Goal: Check status: Check status

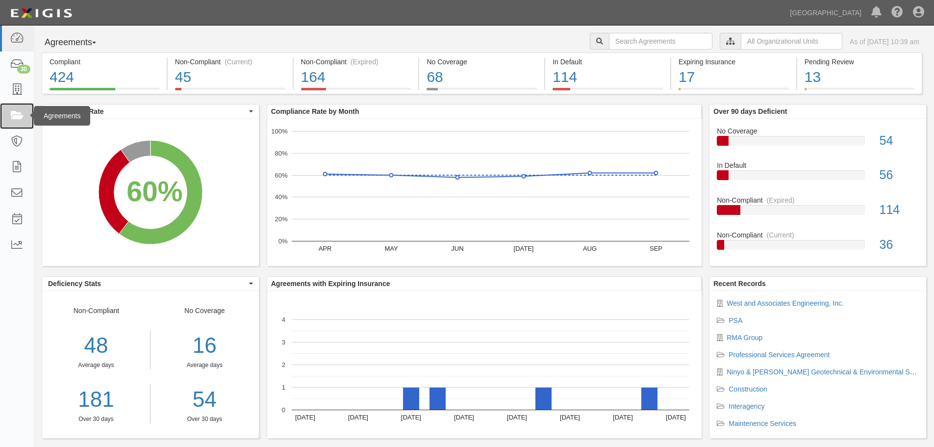
click at [22, 106] on link at bounding box center [17, 116] width 34 height 26
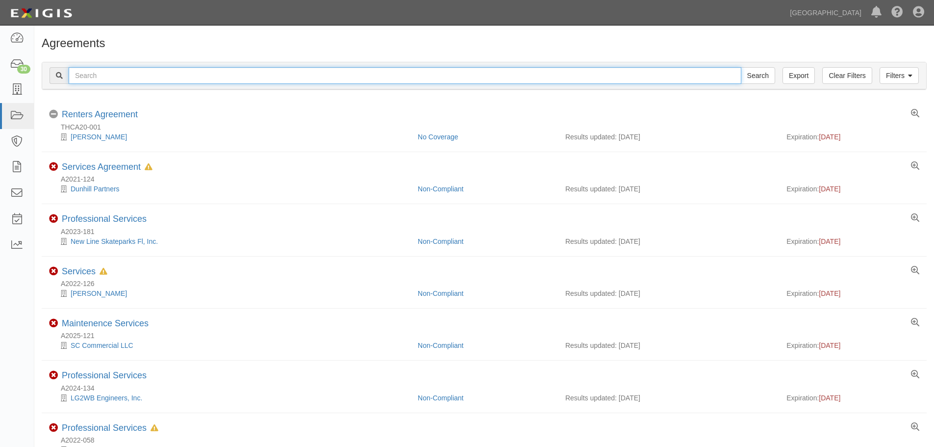
click at [209, 76] on input "text" at bounding box center [405, 75] width 673 height 17
type input "psomas"
click at [741, 67] on input "Search" at bounding box center [758, 75] width 34 height 17
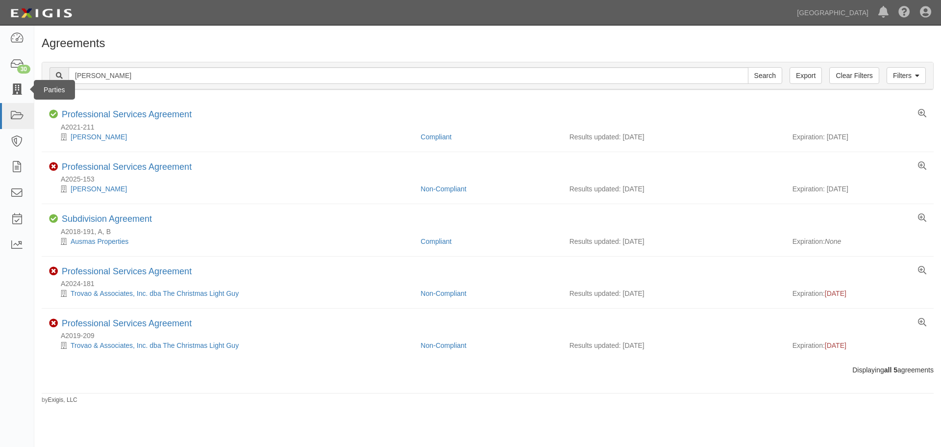
click at [34, 92] on div "Parties" at bounding box center [54, 90] width 41 height 20
click at [18, 92] on icon at bounding box center [17, 89] width 14 height 11
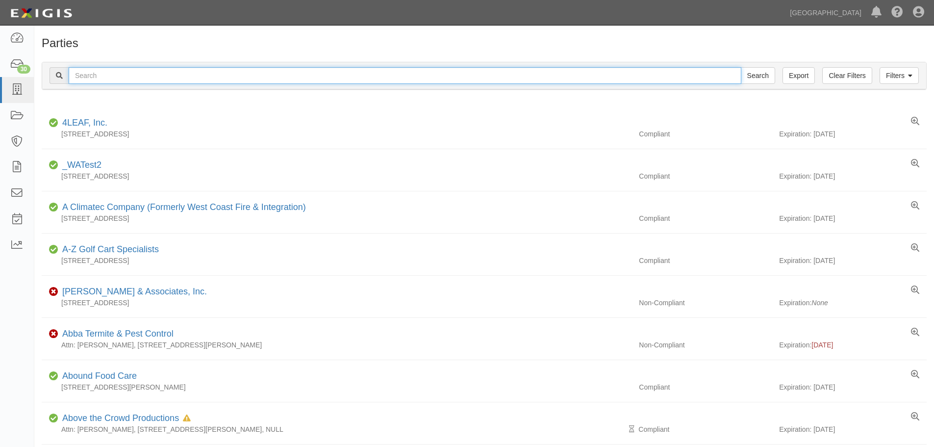
drag, startPoint x: 0, startPoint y: 0, endPoint x: 108, endPoint y: 71, distance: 129.2
click at [108, 71] on input "text" at bounding box center [405, 75] width 673 height 17
type input "psomas"
click at [741, 67] on input "Search" at bounding box center [758, 75] width 34 height 17
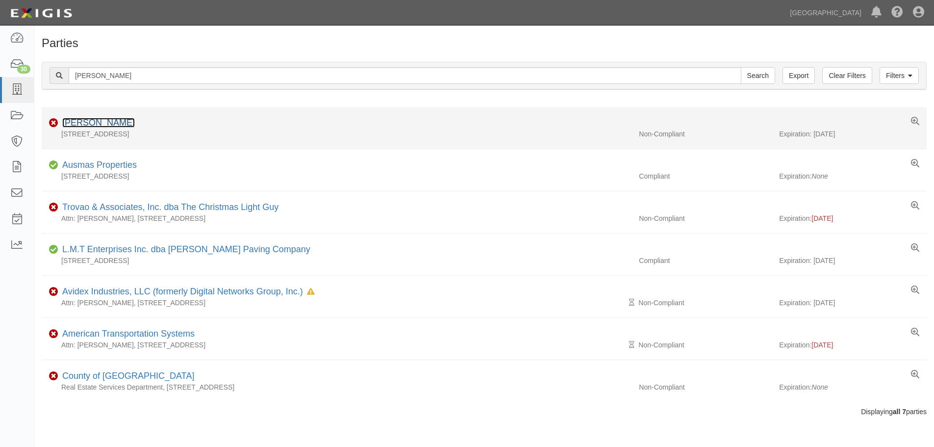
click at [87, 124] on link "[PERSON_NAME]" at bounding box center [98, 123] width 73 height 10
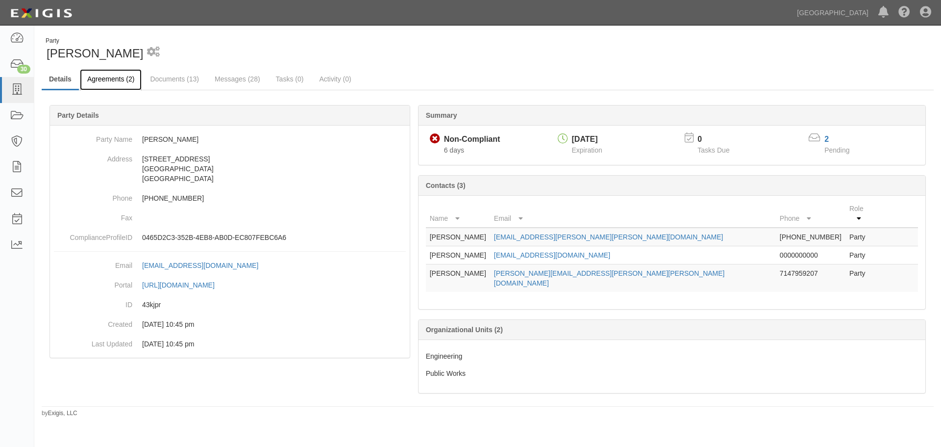
click at [110, 86] on link "Agreements (2)" at bounding box center [111, 79] width 62 height 21
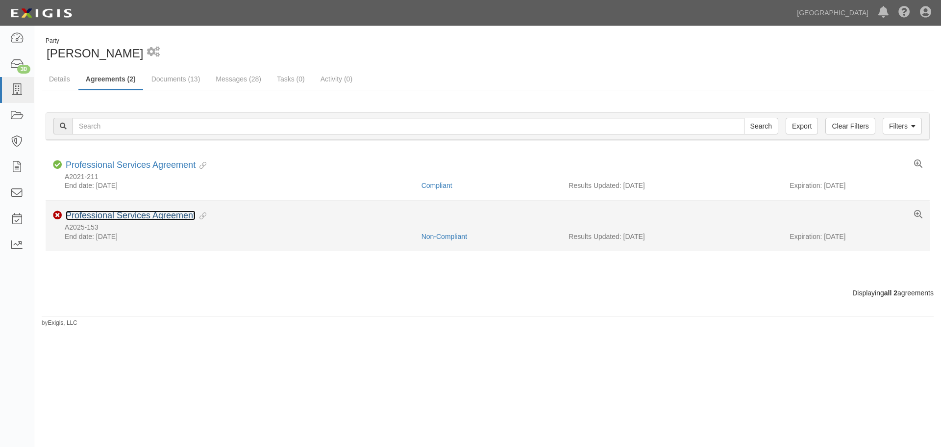
click at [177, 215] on link "Professional Services Agreement" at bounding box center [131, 215] width 130 height 10
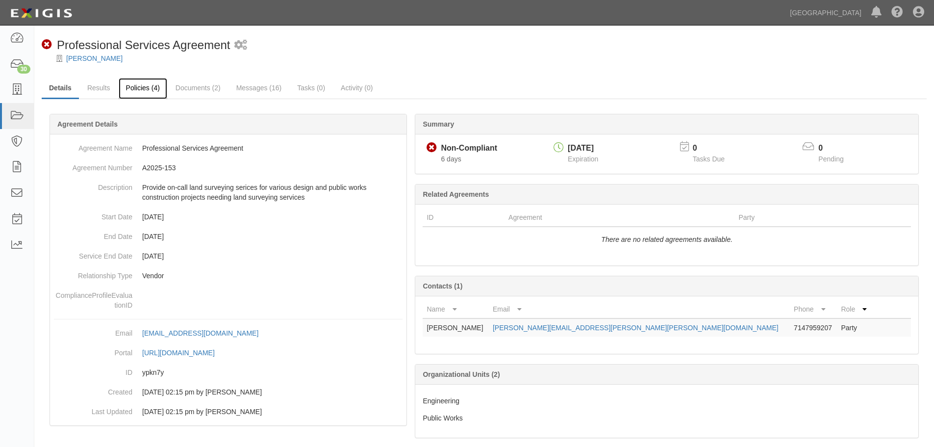
click at [131, 90] on link "Policies (4)" at bounding box center [143, 88] width 49 height 21
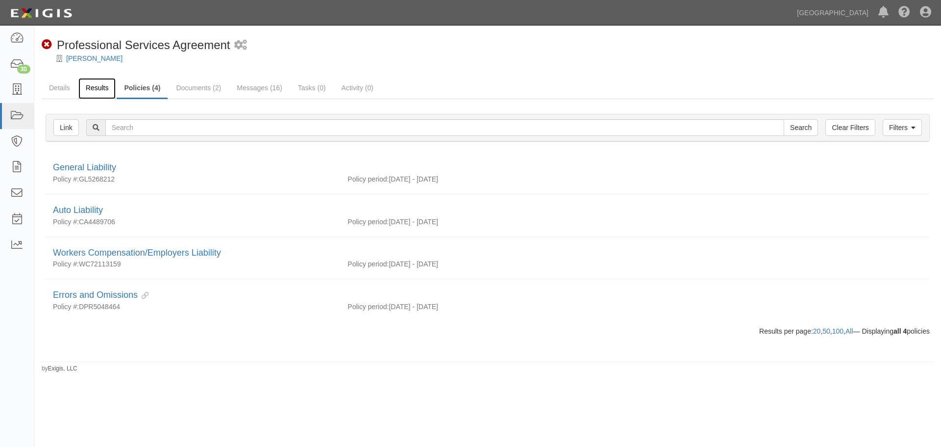
click at [101, 86] on link "Results" at bounding box center [97, 88] width 38 height 21
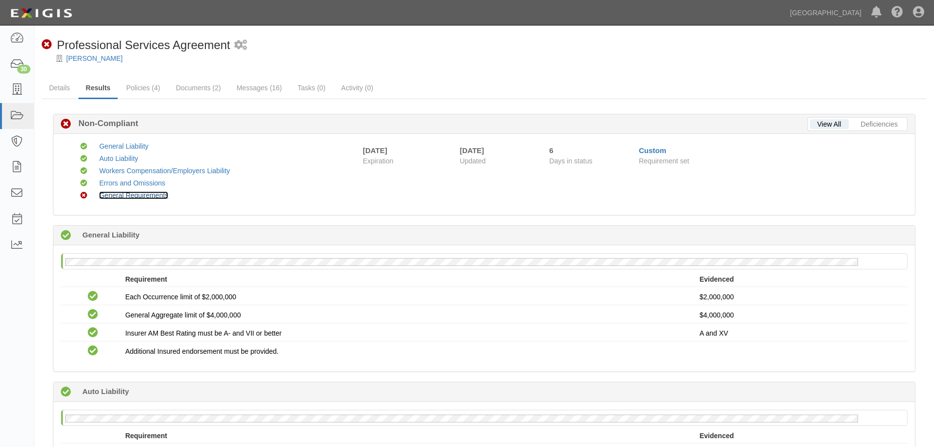
click at [132, 197] on link "General Requirements" at bounding box center [133, 195] width 69 height 8
click at [144, 79] on link "Policies (4)" at bounding box center [143, 88] width 49 height 21
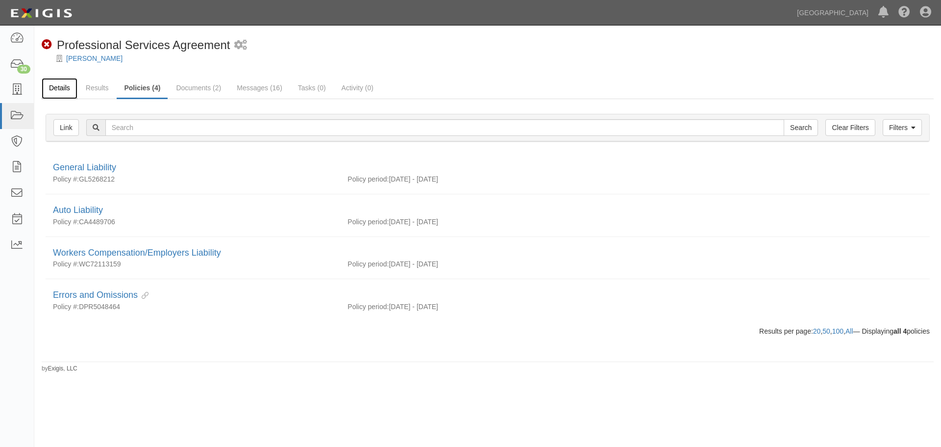
click at [50, 89] on link "Details" at bounding box center [60, 88] width 36 height 21
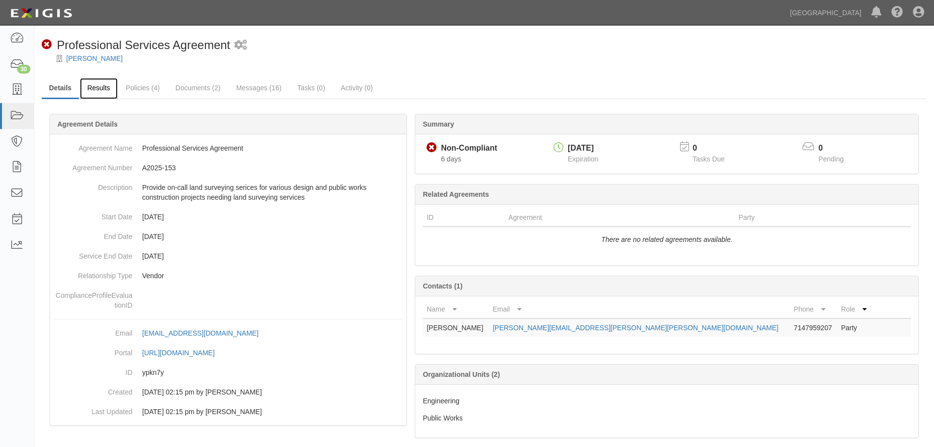
click at [109, 92] on link "Results" at bounding box center [99, 88] width 38 height 21
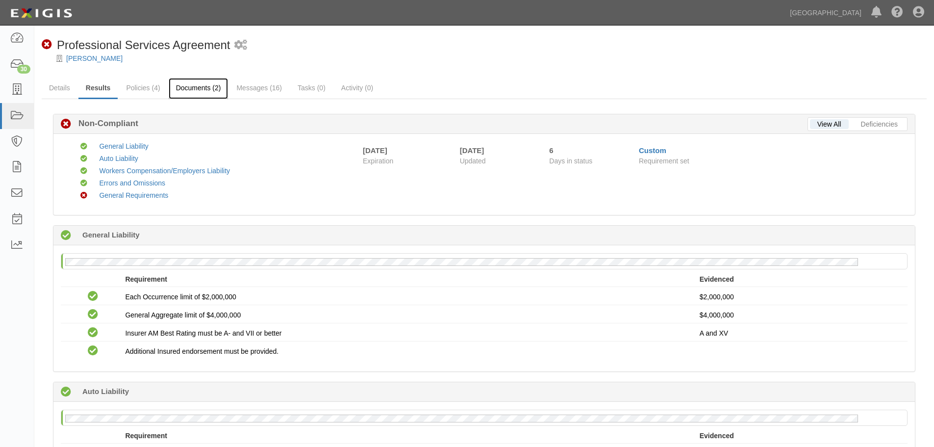
click at [208, 88] on link "Documents (2)" at bounding box center [199, 88] width 60 height 21
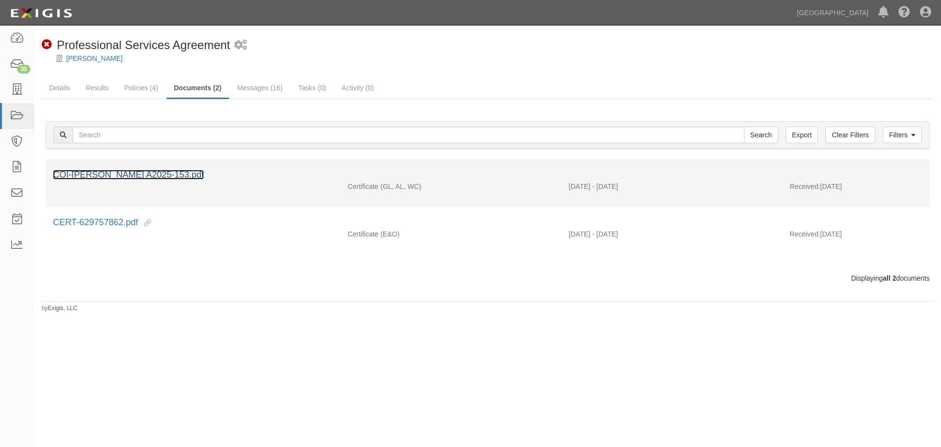
click at [154, 179] on link "COI-Psomas A2025-153.pdf" at bounding box center [128, 175] width 151 height 10
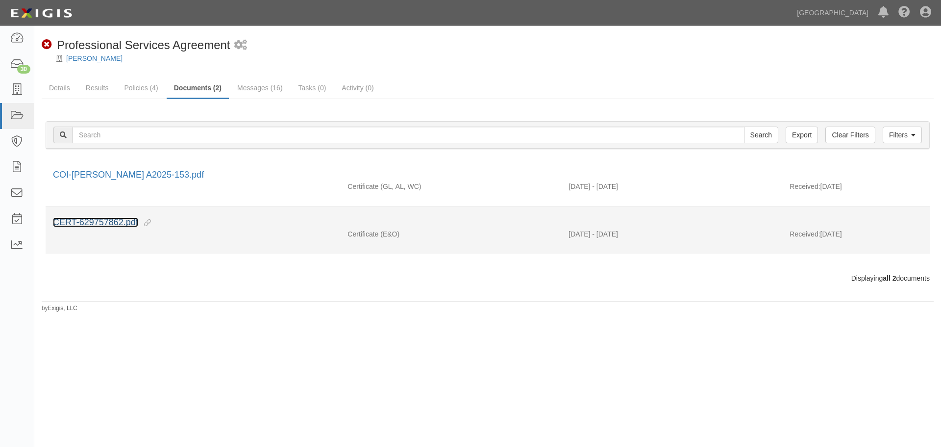
click at [112, 221] on link "CERT-629757862.pdf" at bounding box center [95, 222] width 85 height 10
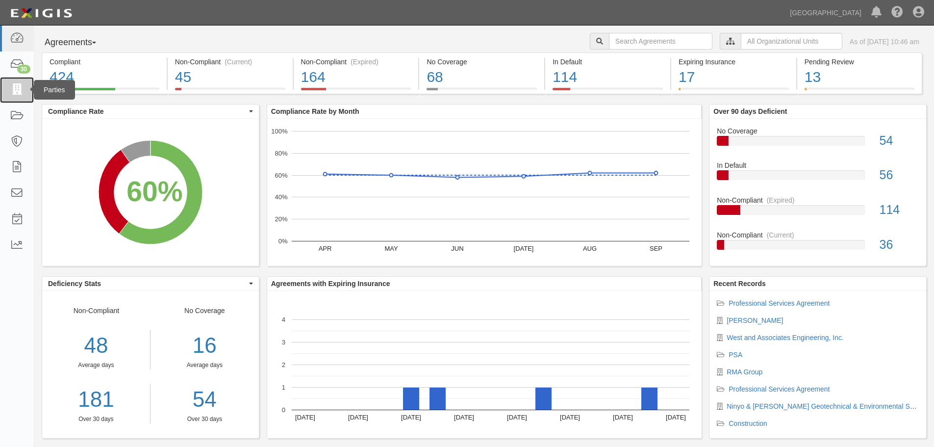
click at [4, 98] on link at bounding box center [17, 90] width 34 height 26
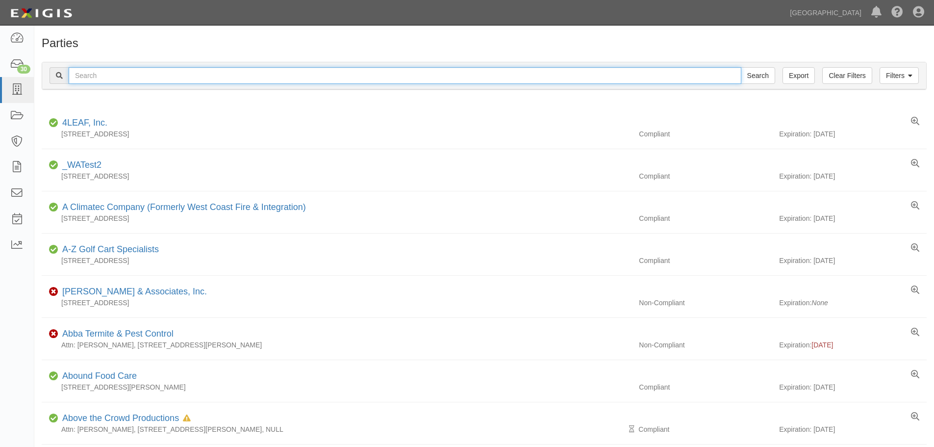
click at [93, 76] on input "text" at bounding box center [405, 75] width 673 height 17
type input "[PERSON_NAME]"
click at [741, 67] on input "Search" at bounding box center [758, 75] width 34 height 17
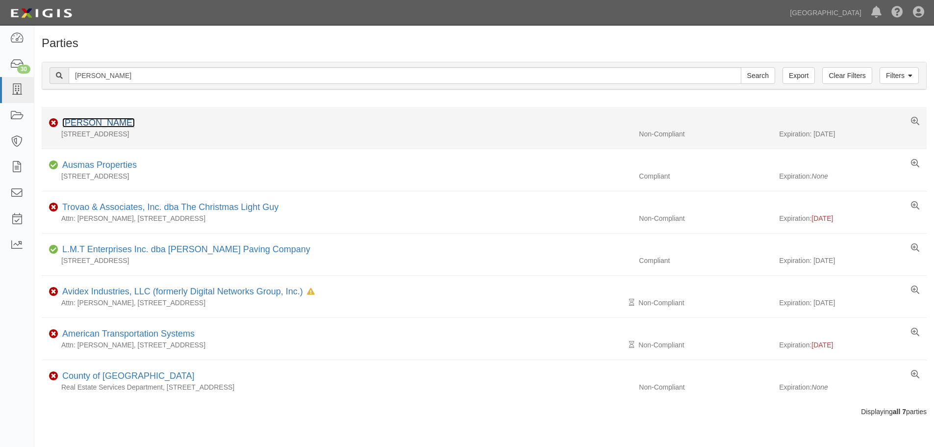
click at [92, 118] on link "[PERSON_NAME]" at bounding box center [98, 123] width 73 height 10
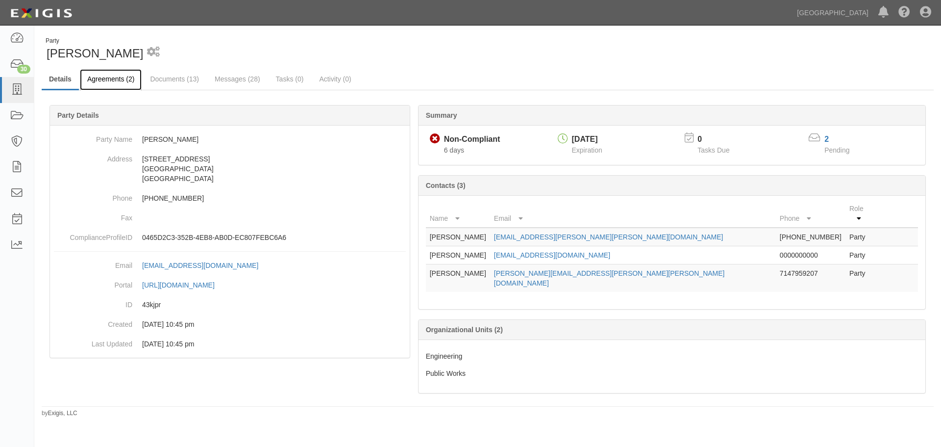
click at [127, 83] on link "Agreements (2)" at bounding box center [111, 79] width 62 height 21
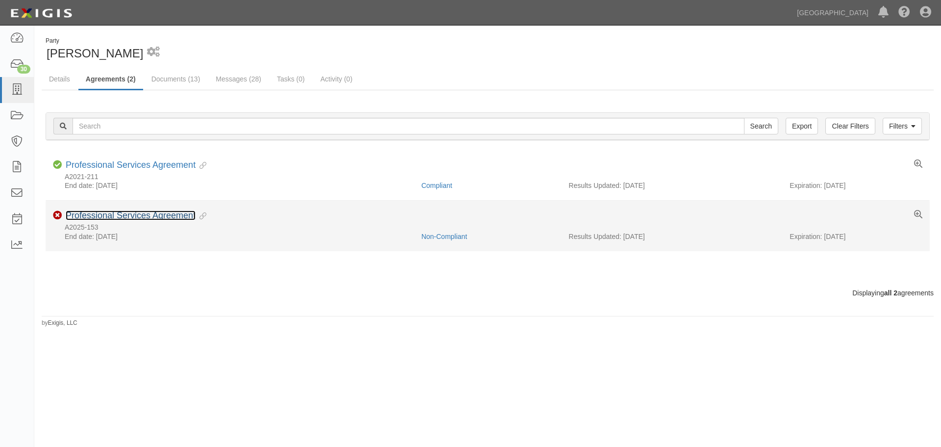
click at [115, 216] on link "Professional Services Agreement" at bounding box center [131, 215] width 130 height 10
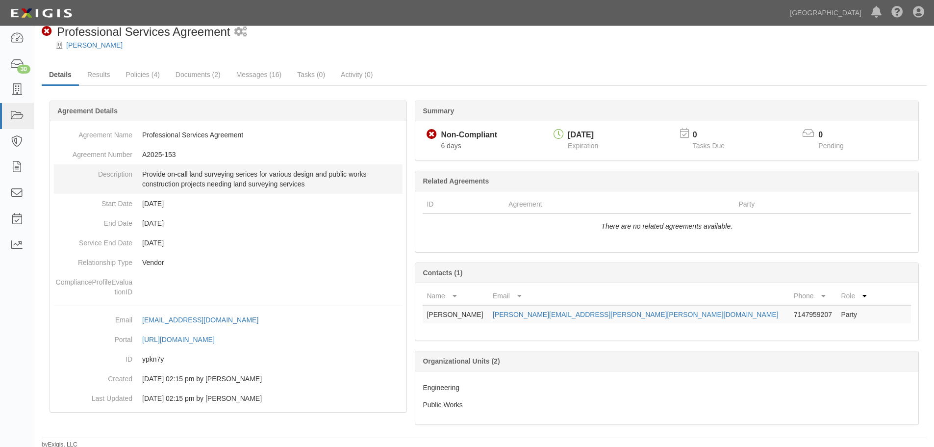
scroll to position [15, 0]
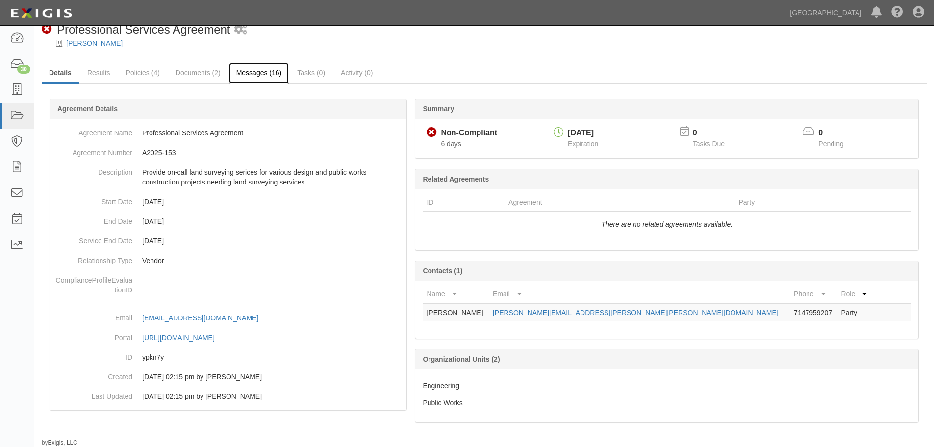
click at [279, 78] on link "Messages (16)" at bounding box center [259, 73] width 60 height 21
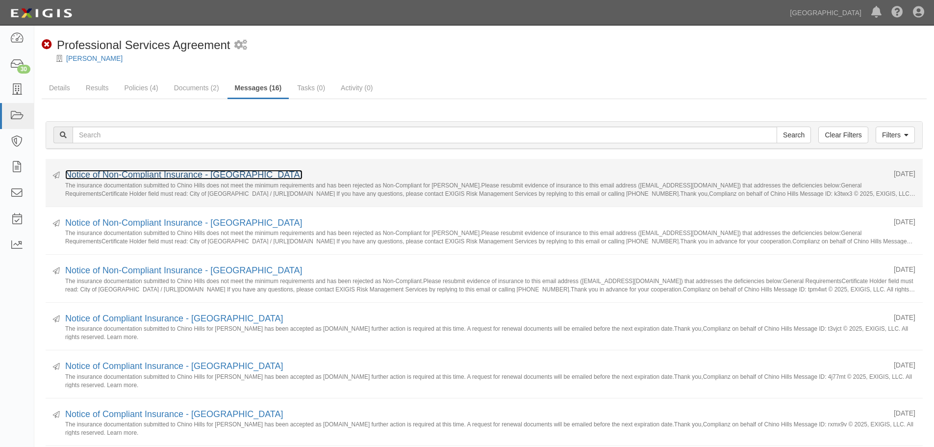
click at [223, 179] on link "Notice of Non-Compliant Insurance - [GEOGRAPHIC_DATA]" at bounding box center [183, 175] width 237 height 10
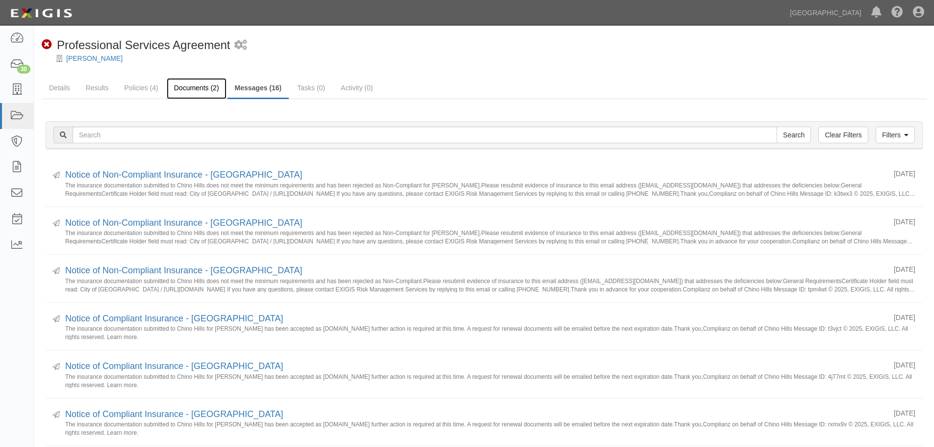
click at [208, 96] on link "Documents (2)" at bounding box center [197, 88] width 60 height 21
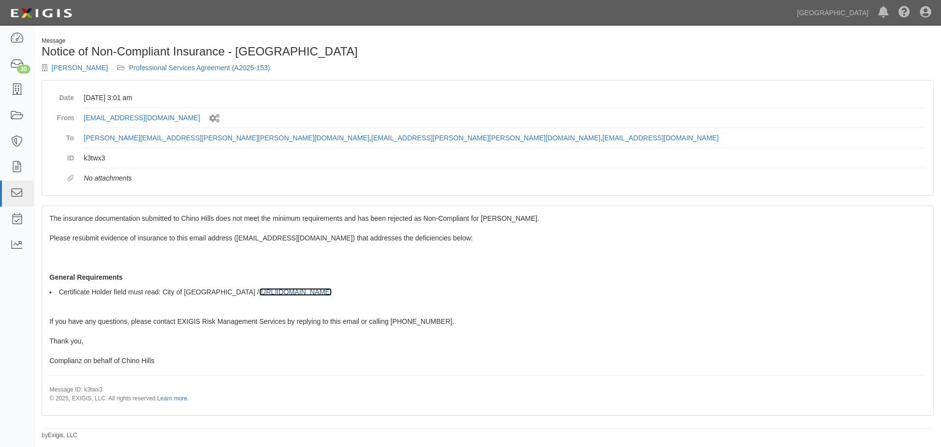
click at [259, 291] on link "https://complianz.com/parties/43kjpr/portal/new" at bounding box center [295, 292] width 73 height 8
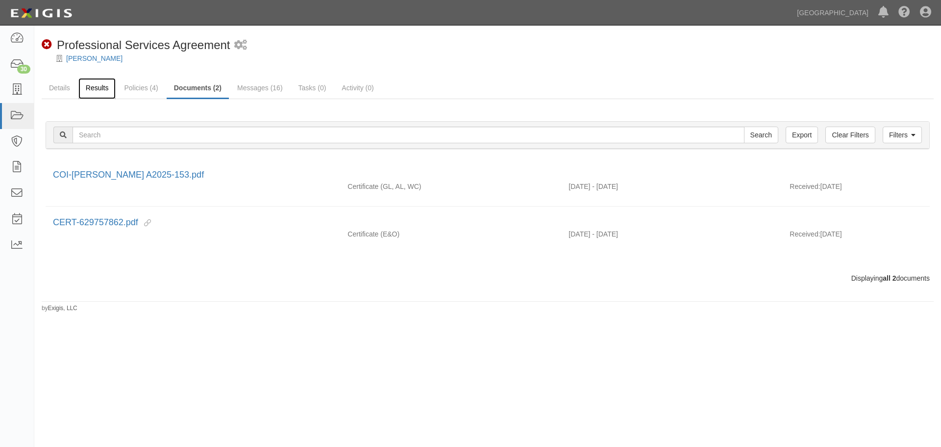
click at [104, 92] on link "Results" at bounding box center [97, 88] width 38 height 21
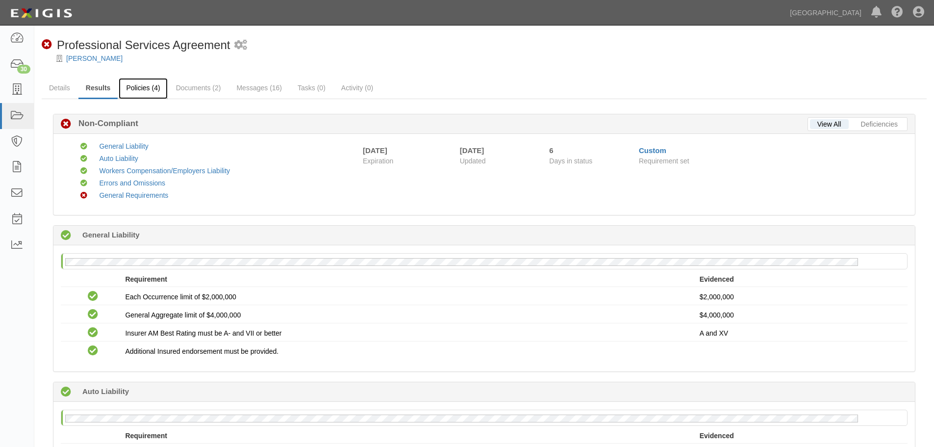
click at [142, 92] on link "Policies (4)" at bounding box center [143, 88] width 49 height 21
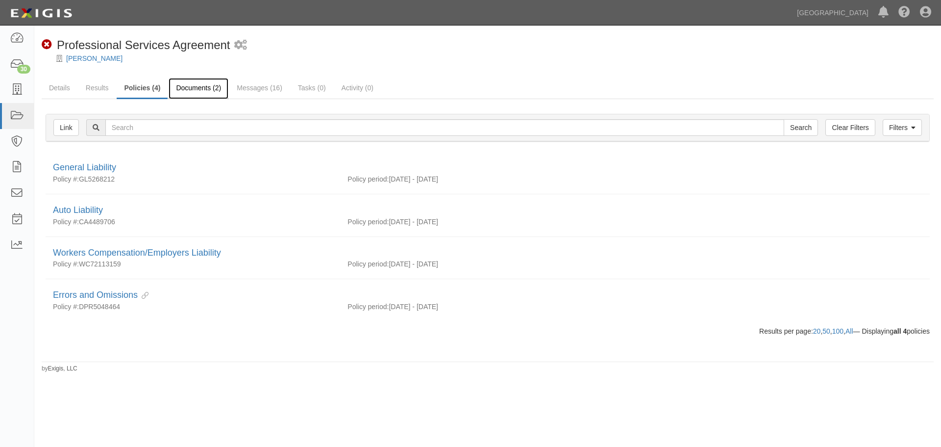
click at [193, 90] on link "Documents (2)" at bounding box center [199, 88] width 60 height 21
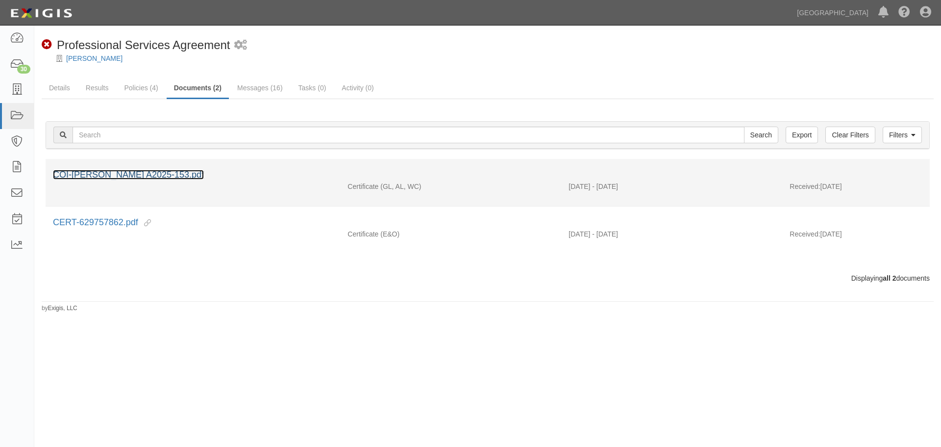
click at [131, 175] on link "COI-[PERSON_NAME] A2025-153.pdf" at bounding box center [128, 175] width 151 height 10
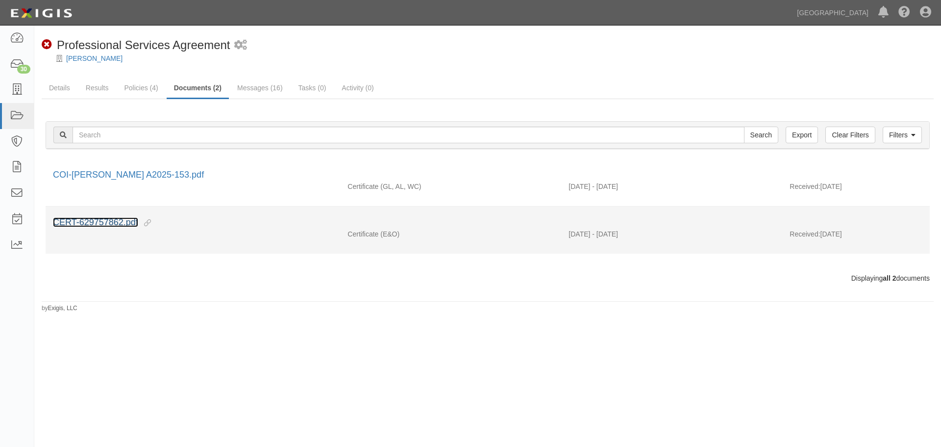
click at [118, 219] on link "CERT-629757862.pdf" at bounding box center [95, 222] width 85 height 10
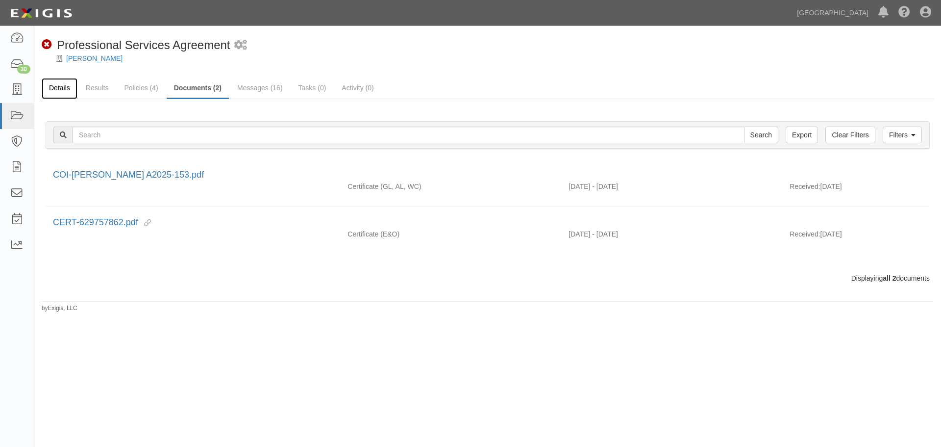
click at [64, 91] on link "Details" at bounding box center [60, 88] width 36 height 21
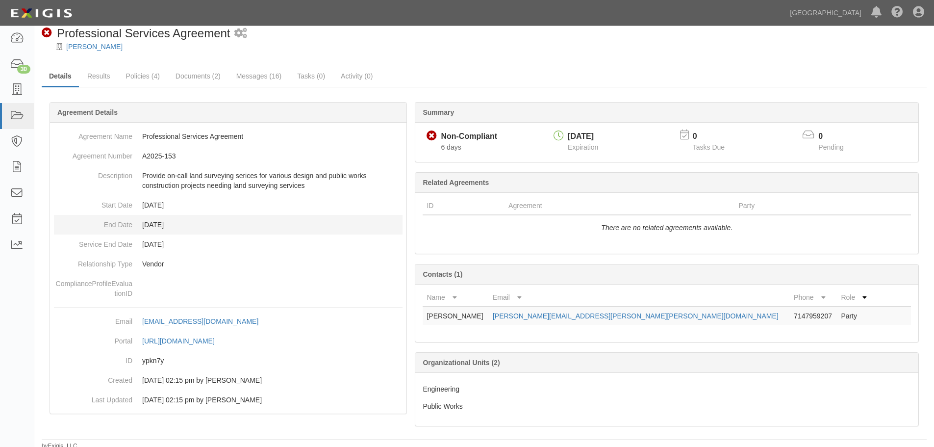
scroll to position [15, 0]
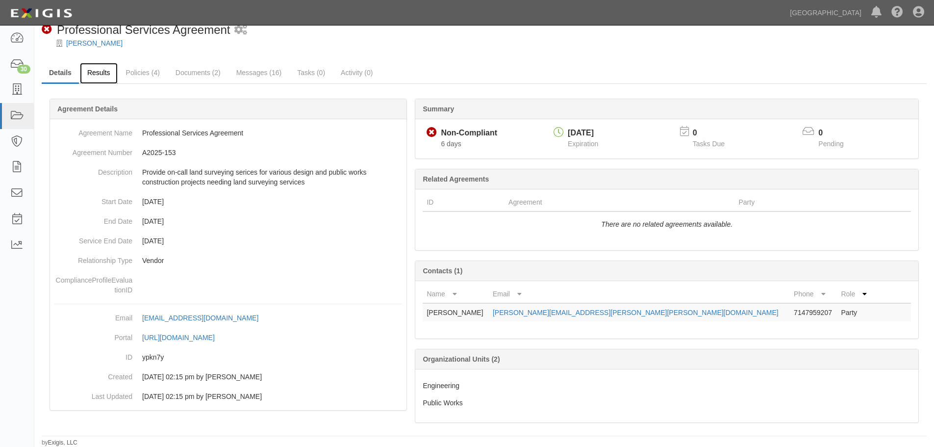
click at [98, 73] on link "Results" at bounding box center [99, 73] width 38 height 21
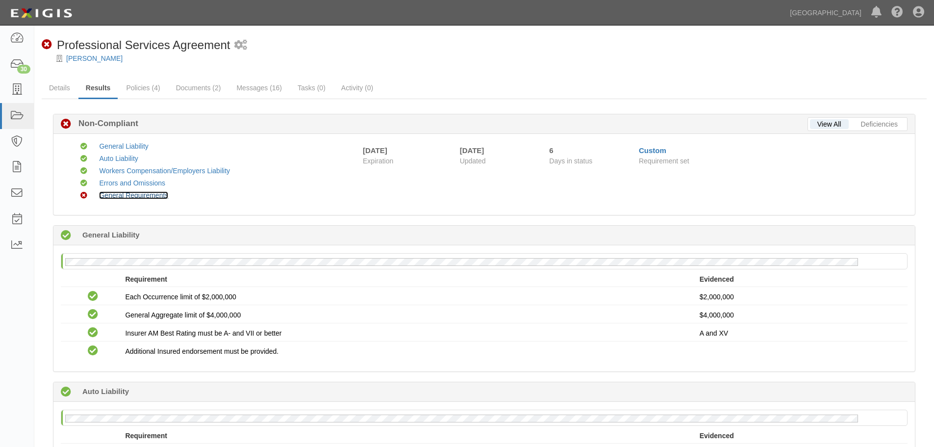
click at [150, 195] on link "General Requirements" at bounding box center [133, 195] width 69 height 8
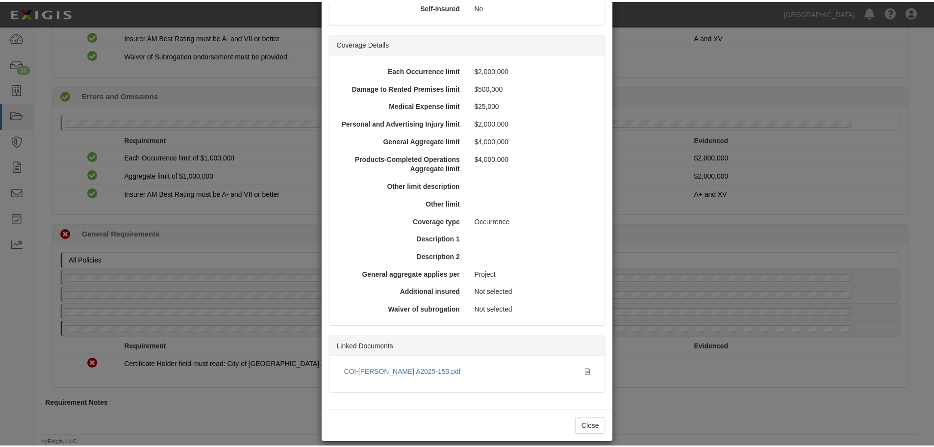
scroll to position [246, 0]
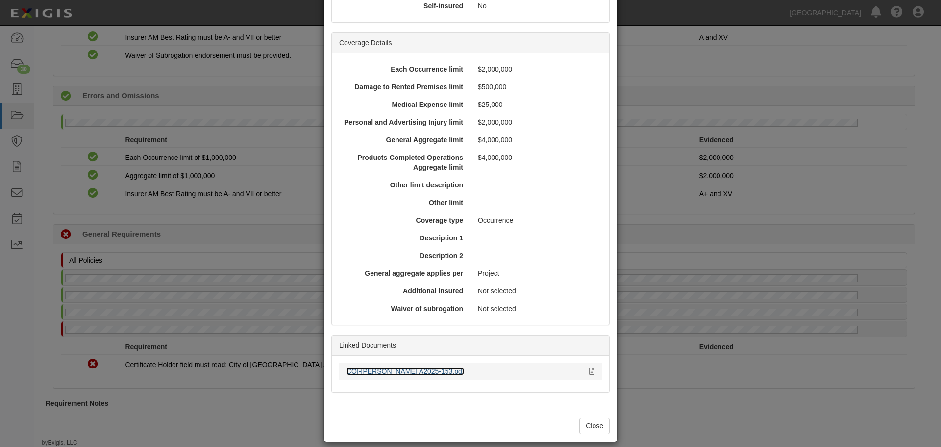
click at [376, 367] on link "COI-Psomas A2025-153.pdf" at bounding box center [406, 371] width 118 height 8
click at [598, 417] on button "Close" at bounding box center [594, 425] width 30 height 17
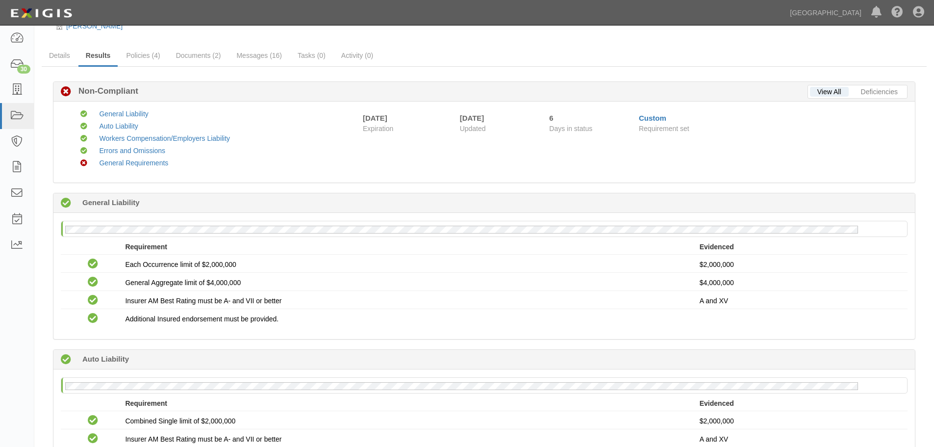
scroll to position [49, 0]
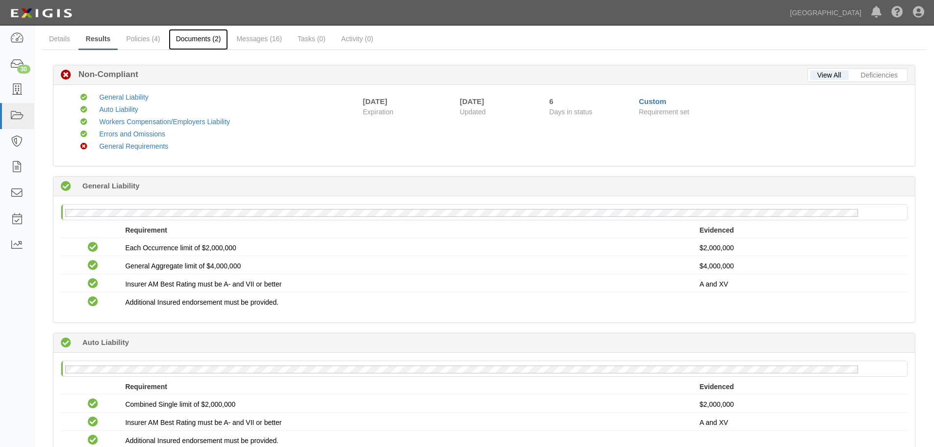
click at [192, 38] on link "Documents (2)" at bounding box center [199, 39] width 60 height 21
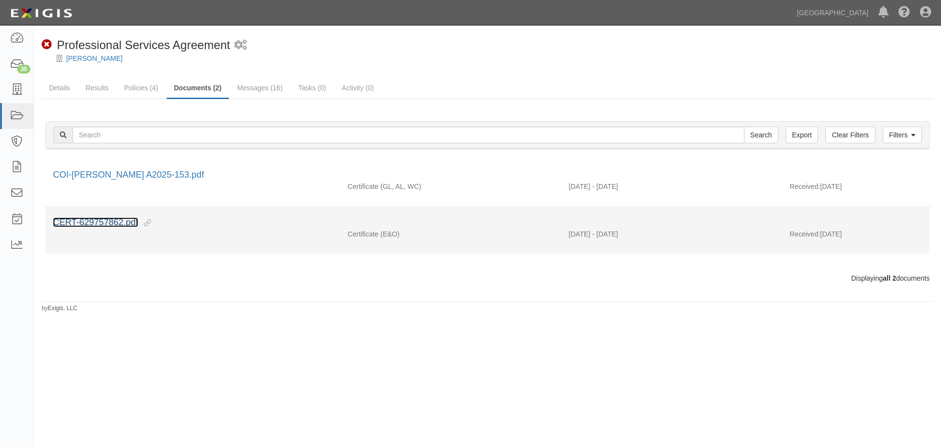
click at [111, 222] on link "CERT-629757862.pdf" at bounding box center [95, 222] width 85 height 10
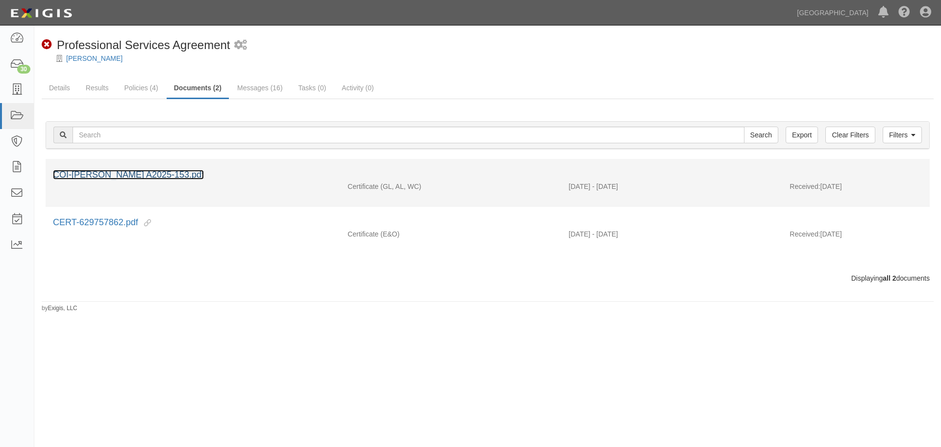
click at [154, 170] on link "COI-[PERSON_NAME] A2025-153.pdf" at bounding box center [128, 175] width 151 height 10
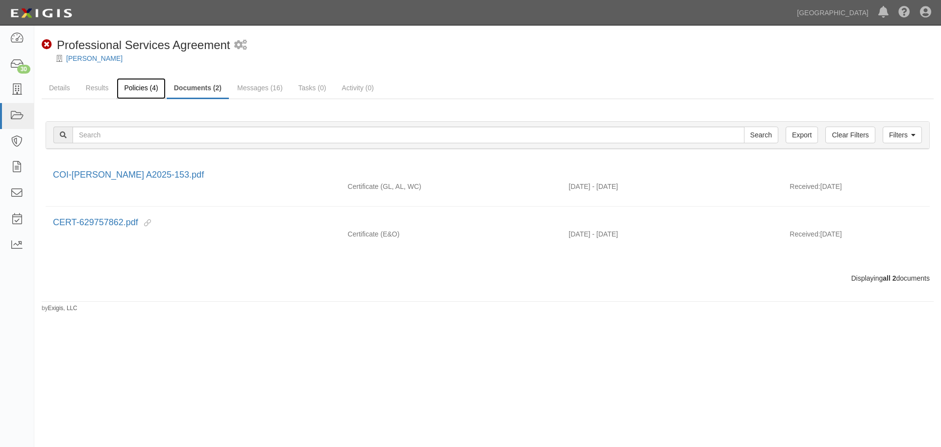
click at [136, 90] on link "Policies (4)" at bounding box center [141, 88] width 49 height 21
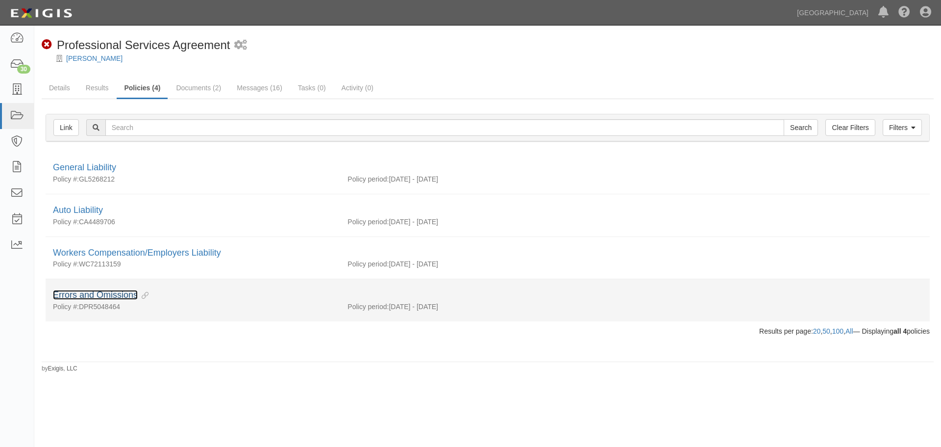
click at [118, 292] on link "Errors and Omissions" at bounding box center [95, 295] width 85 height 10
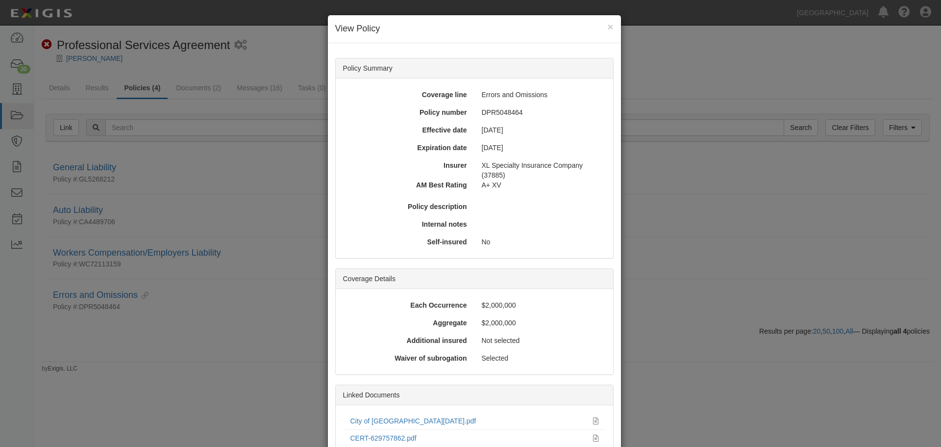
click at [149, 293] on div "× View Policy Policy Summary Coverage line Errors and Omissions Policy number D…" at bounding box center [470, 223] width 941 height 447
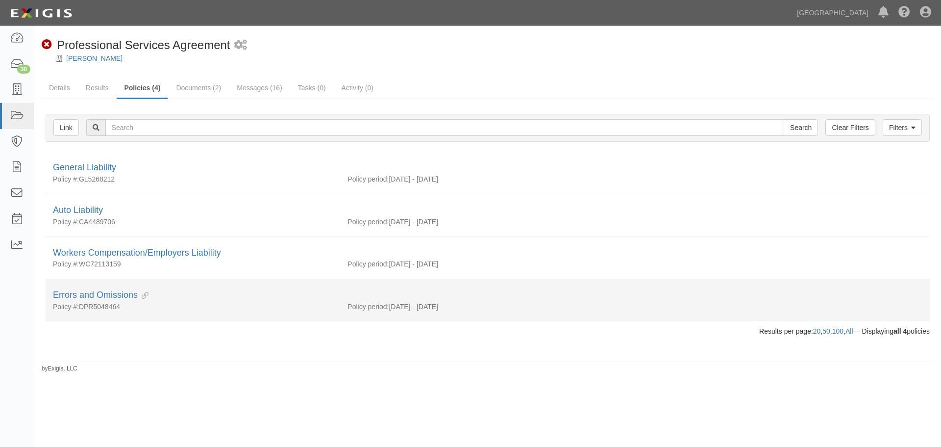
click at [149, 293] on icon at bounding box center [143, 295] width 11 height 7
click at [130, 293] on link "Errors and Omissions" at bounding box center [95, 295] width 85 height 10
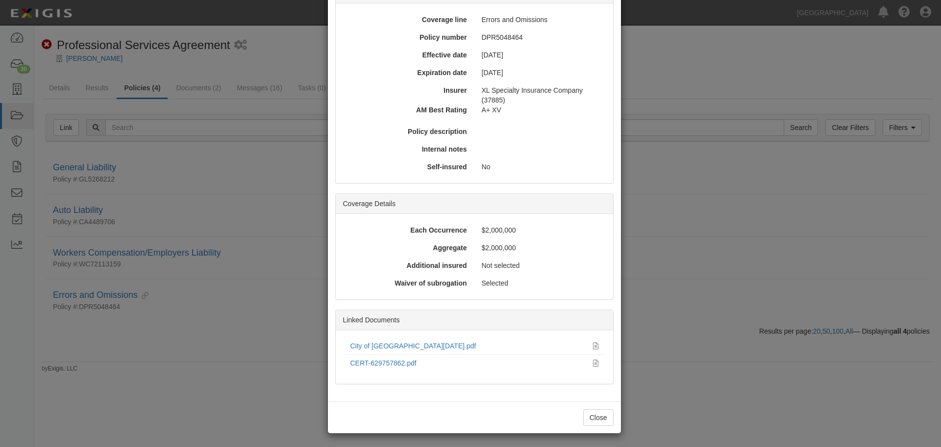
scroll to position [76, 0]
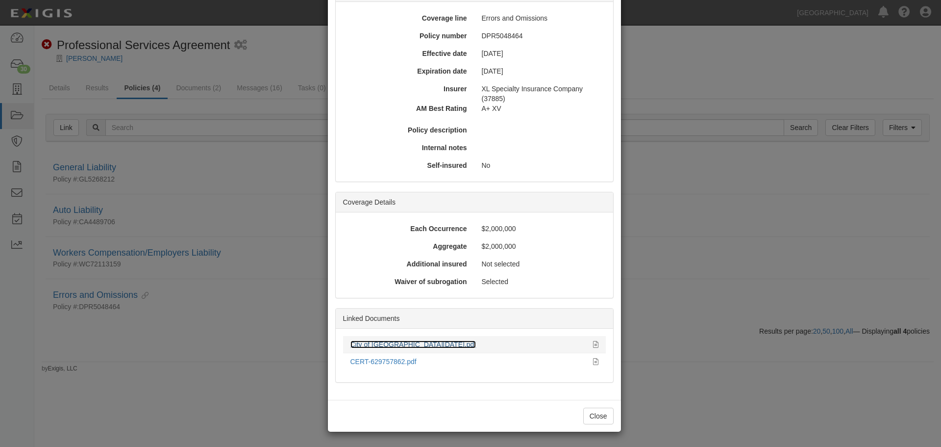
click at [428, 345] on link "City of [GEOGRAPHIC_DATA][DATE].pdf" at bounding box center [413, 344] width 126 height 8
click at [594, 418] on button "Close" at bounding box center [598, 415] width 30 height 17
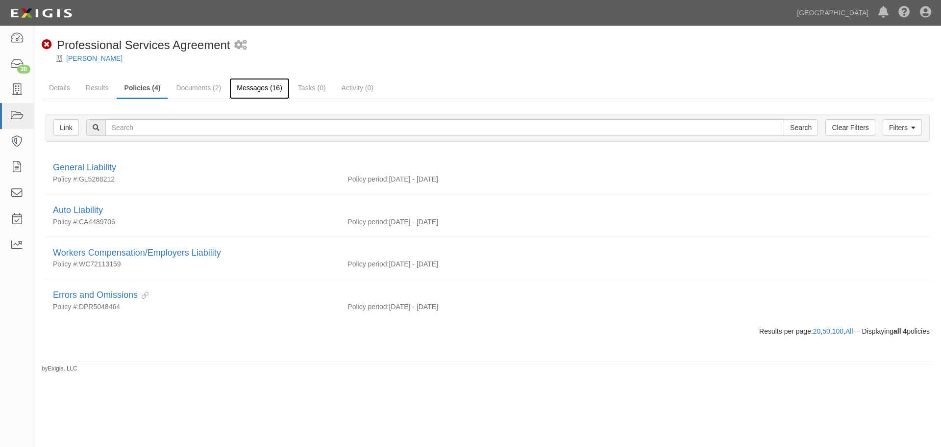
click at [266, 83] on link "Messages (16)" at bounding box center [259, 88] width 60 height 21
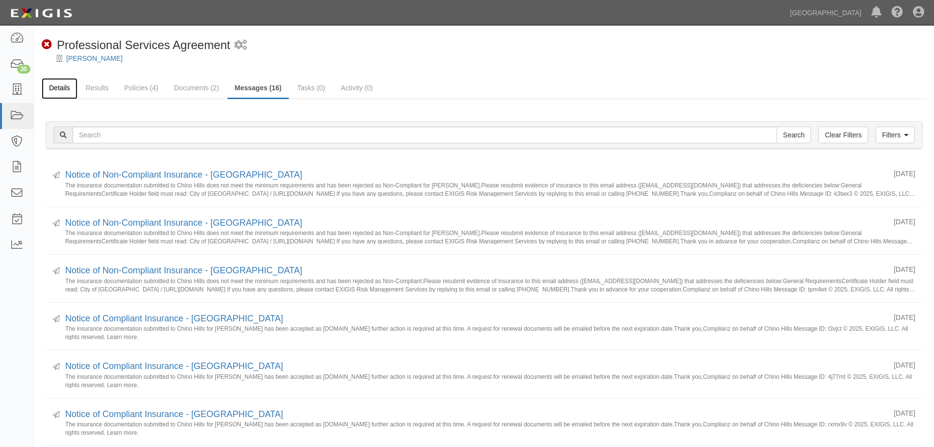
click at [67, 86] on link "Details" at bounding box center [60, 88] width 36 height 21
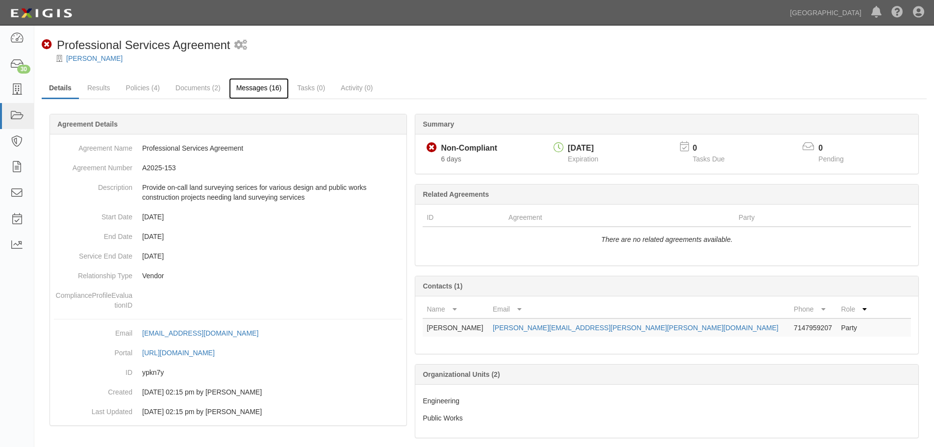
click at [274, 85] on link "Messages (16)" at bounding box center [259, 88] width 60 height 21
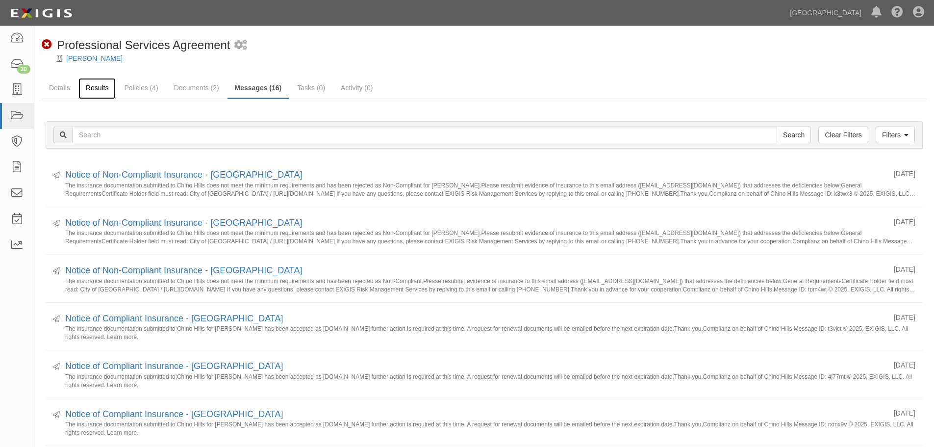
click at [110, 89] on link "Results" at bounding box center [97, 88] width 38 height 21
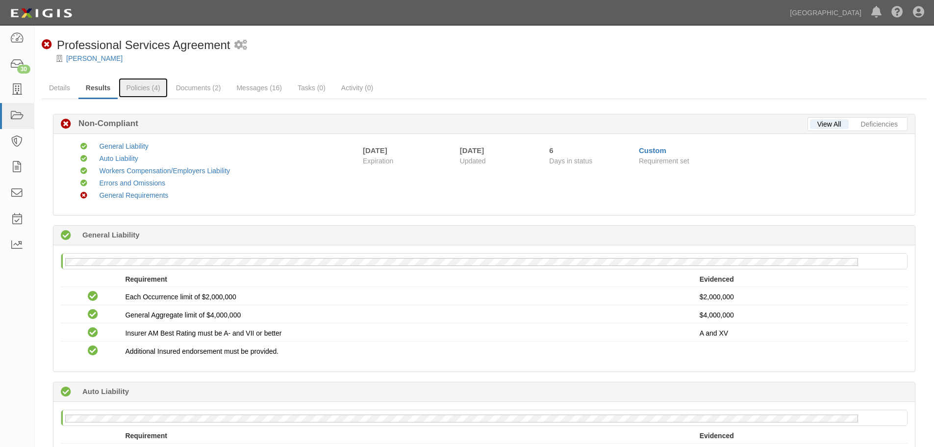
click at [143, 87] on link "Policies (4)" at bounding box center [143, 88] width 49 height 20
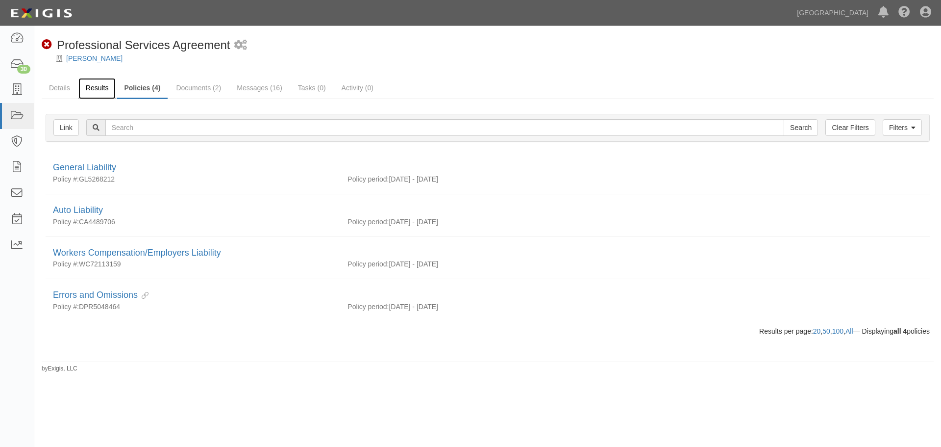
click at [100, 89] on link "Results" at bounding box center [97, 88] width 38 height 21
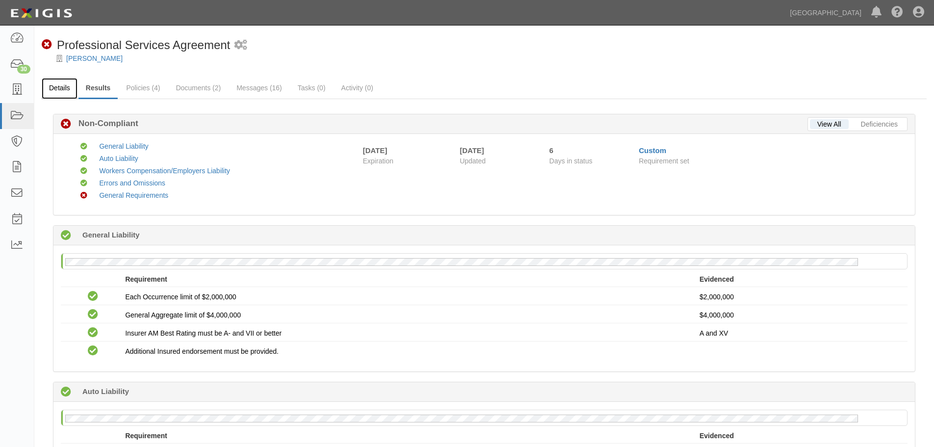
click at [58, 95] on link "Details" at bounding box center [60, 88] width 36 height 21
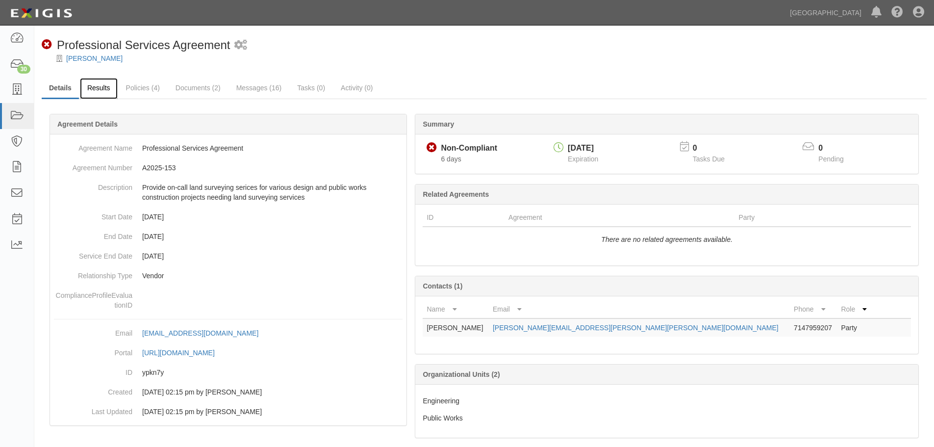
click at [109, 90] on link "Results" at bounding box center [99, 88] width 38 height 21
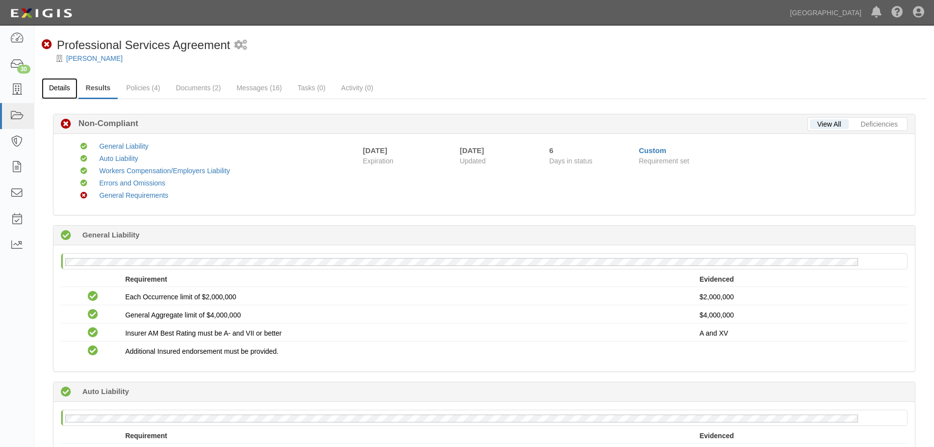
click at [60, 82] on link "Details" at bounding box center [60, 88] width 36 height 21
